Goal: Transaction & Acquisition: Purchase product/service

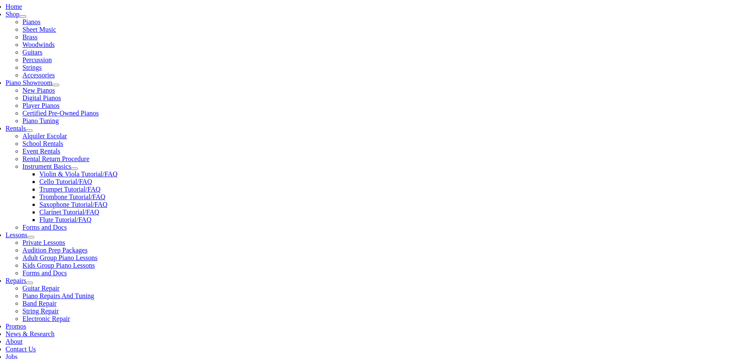
scroll to position [182, 0]
drag, startPoint x: 259, startPoint y: 115, endPoint x: 139, endPoint y: 108, distance: 119.9
copy td "The Beginning Band Method – Percussion 1"
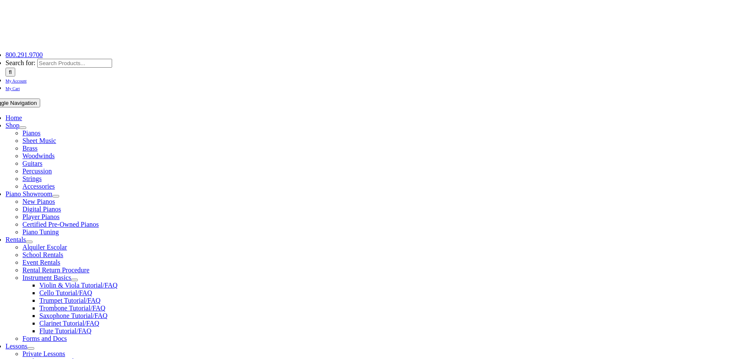
scroll to position [86, 0]
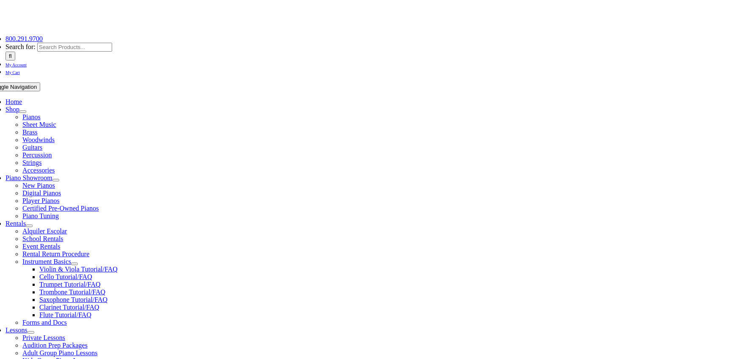
select select "PA"
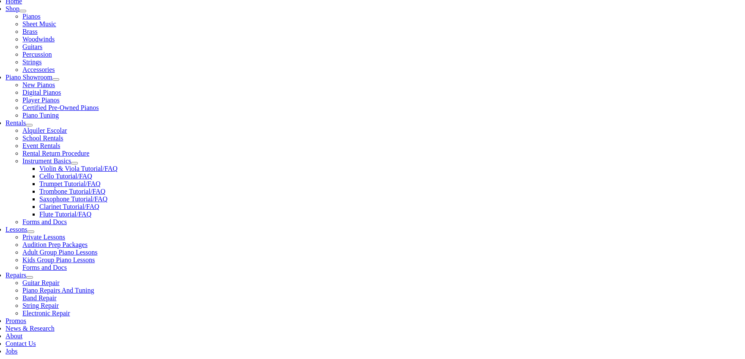
scroll to position [188, 0]
select select "2-[GEOGRAPHIC_DATA]"
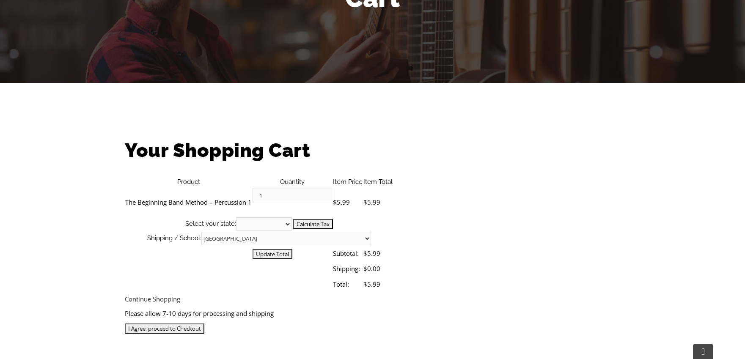
scroll to position [147, 0]
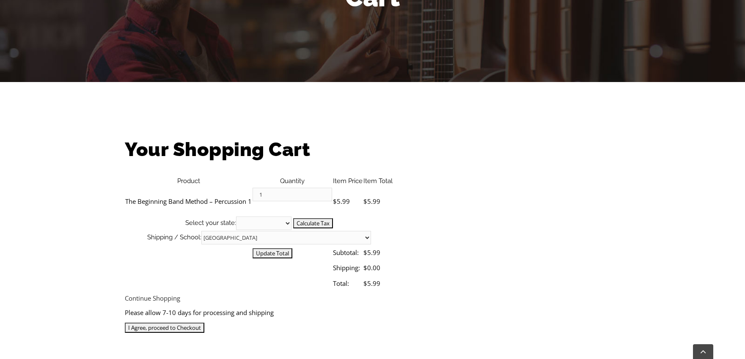
click at [295, 217] on select "[US_STATE] [US_STATE] [US_STATE] [US_STATE] [US_STATE] [US_STATE] [US_STATE] [U…" at bounding box center [266, 224] width 55 height 14
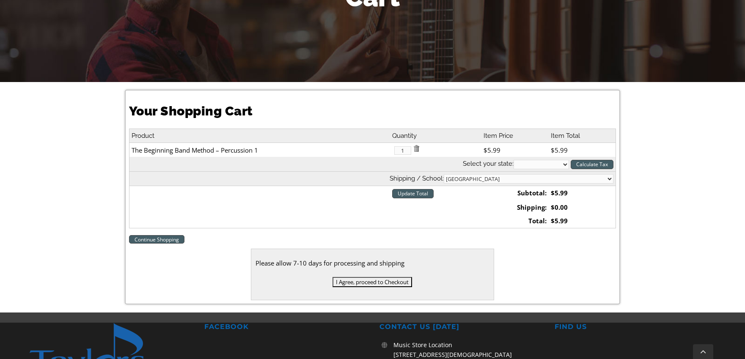
select select "PA"
click at [514, 160] on select "[US_STATE] [US_STATE] [US_STATE] [US_STATE] [US_STATE] [US_STATE] [US_STATE] [U…" at bounding box center [541, 164] width 55 height 9
click at [384, 283] on input "I Agree, proceed to Checkout" at bounding box center [373, 282] width 80 height 10
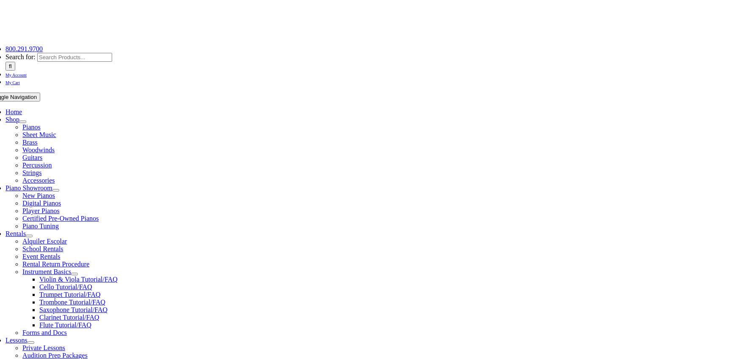
scroll to position [98, 0]
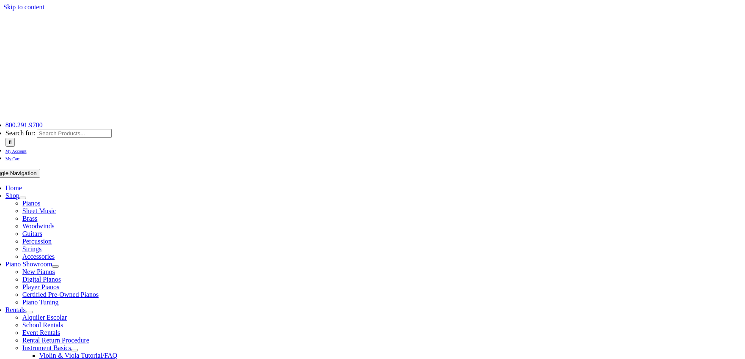
select select "PA"
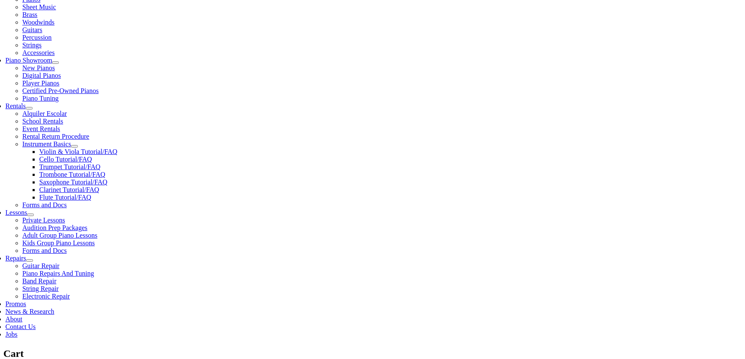
scroll to position [219, 0]
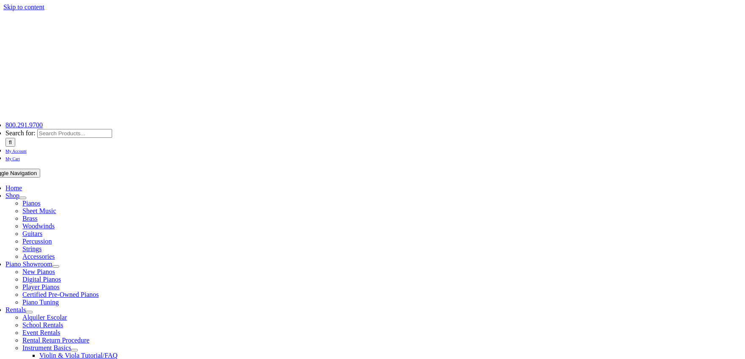
select select
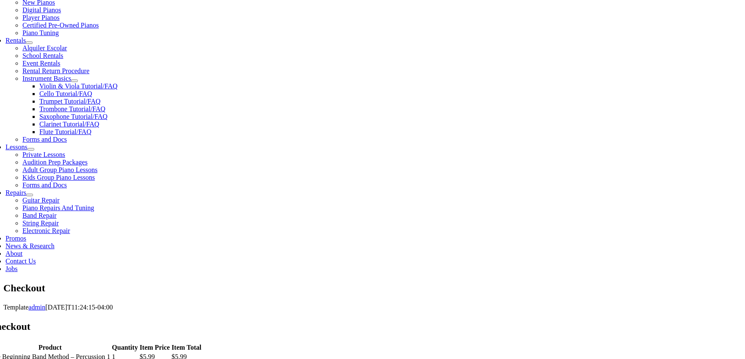
scroll to position [270, 0]
type input "[PERSON_NAME]"
type input "[STREET_ADDRESS][PERSON_NAME]"
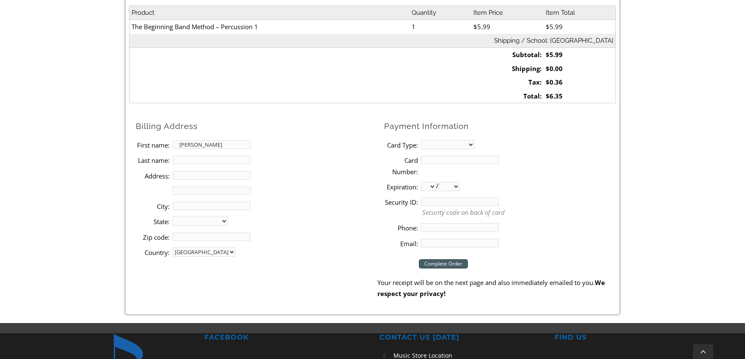
type input "Media"
select select "PA"
type input "19063"
type input "2673194193"
type input "[EMAIL_ADDRESS][DOMAIN_NAME]"
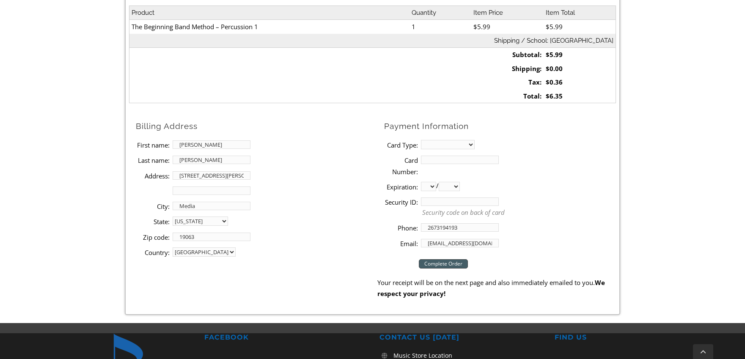
click at [187, 178] on input "[STREET_ADDRESS][PERSON_NAME]" at bounding box center [212, 175] width 78 height 8
click at [228, 175] on input "[STREET_ADDRESS][PERSON_NAME]" at bounding box center [212, 175] width 78 height 8
type input "[STREET_ADDRESS]"
click at [437, 143] on select "MasterCard Visa American Express Discover" at bounding box center [448, 144] width 54 height 9
select select "visa"
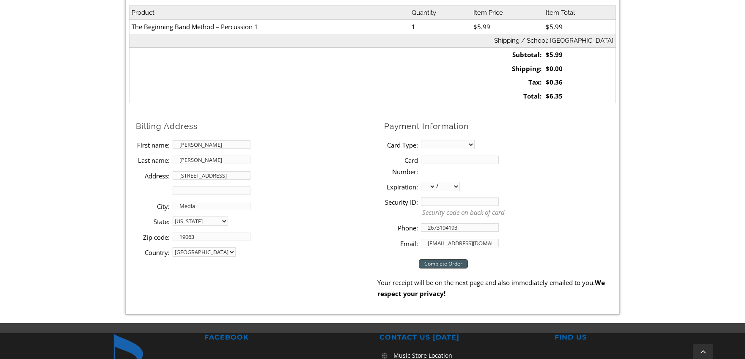
click at [421, 140] on select "MasterCard Visa American Express Discover" at bounding box center [448, 144] width 54 height 9
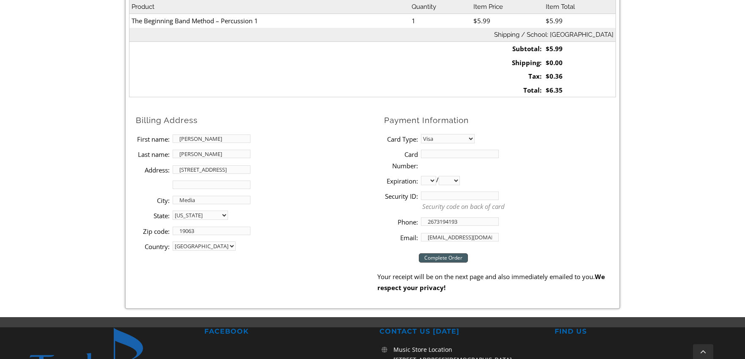
scroll to position [279, 0]
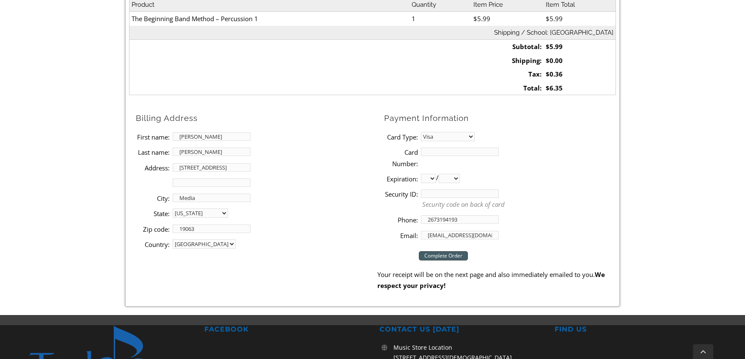
click at [441, 158] on li "Card Number:" at bounding box center [500, 157] width 232 height 27
click at [438, 151] on input "Card Number:" at bounding box center [460, 151] width 78 height 8
type input "[CREDIT_CARD_NUMBER]"
select select "05"
select select "2028"
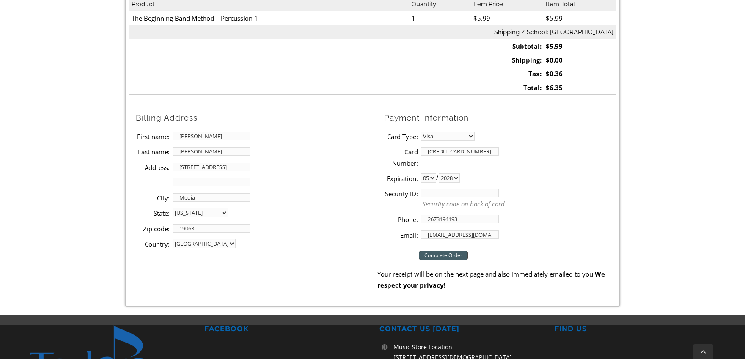
click at [460, 195] on input "Security ID:" at bounding box center [460, 193] width 78 height 8
type input "279"
click at [454, 256] on input "Complete Order" at bounding box center [443, 255] width 49 height 9
